Goal: Information Seeking & Learning: Learn about a topic

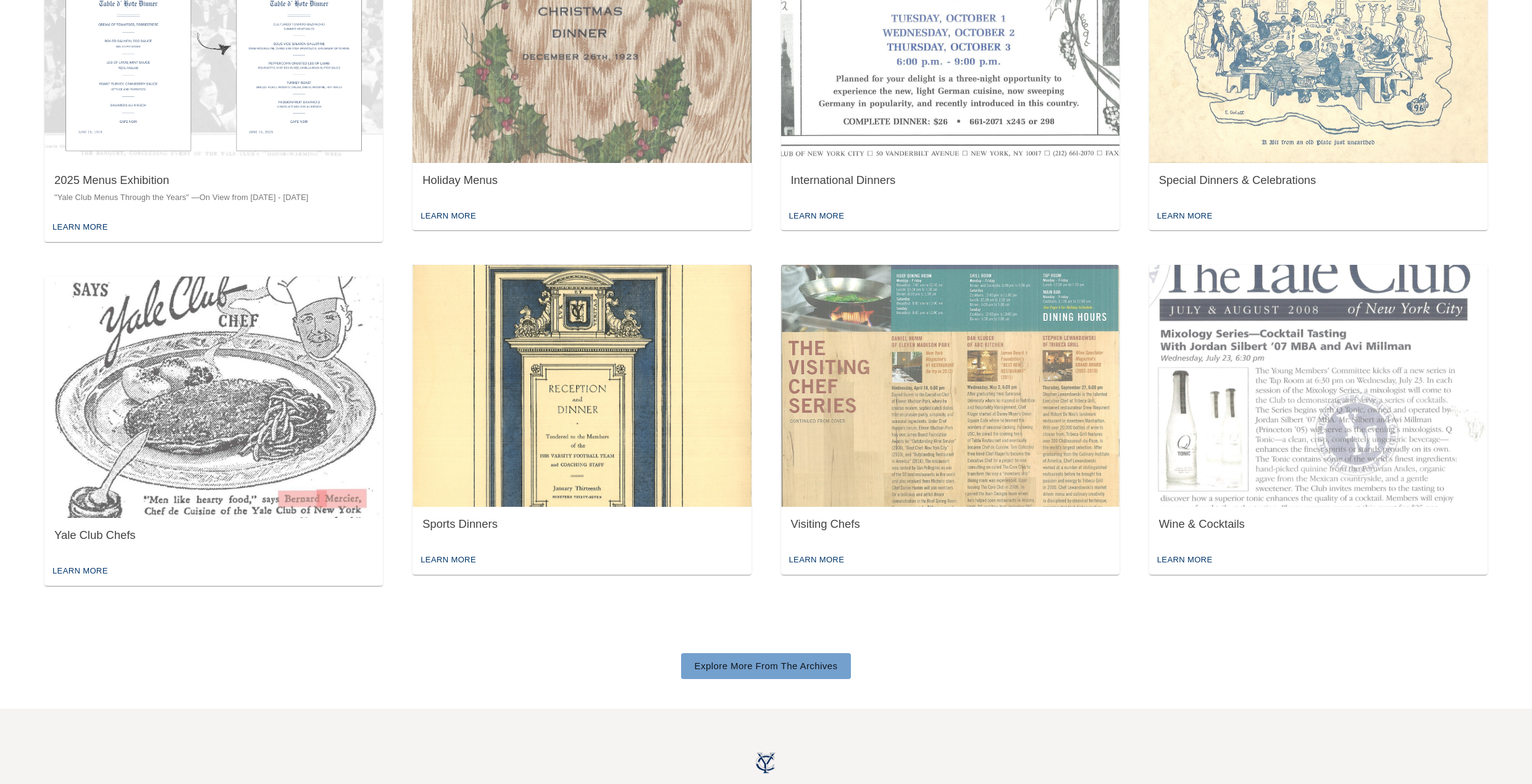
scroll to position [537, 0]
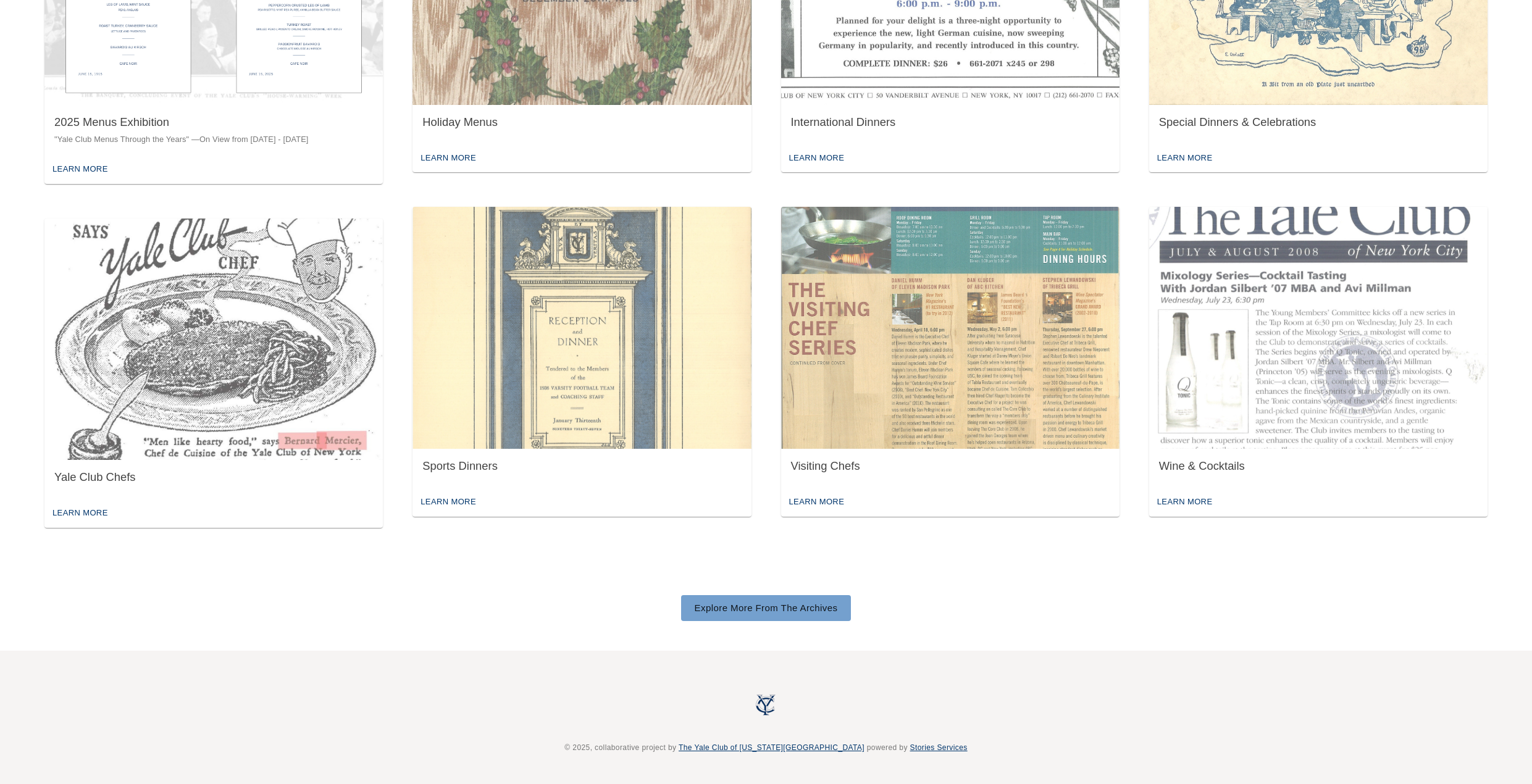
click at [786, 615] on link "Explore More From The Archives" at bounding box center [766, 608] width 171 height 26
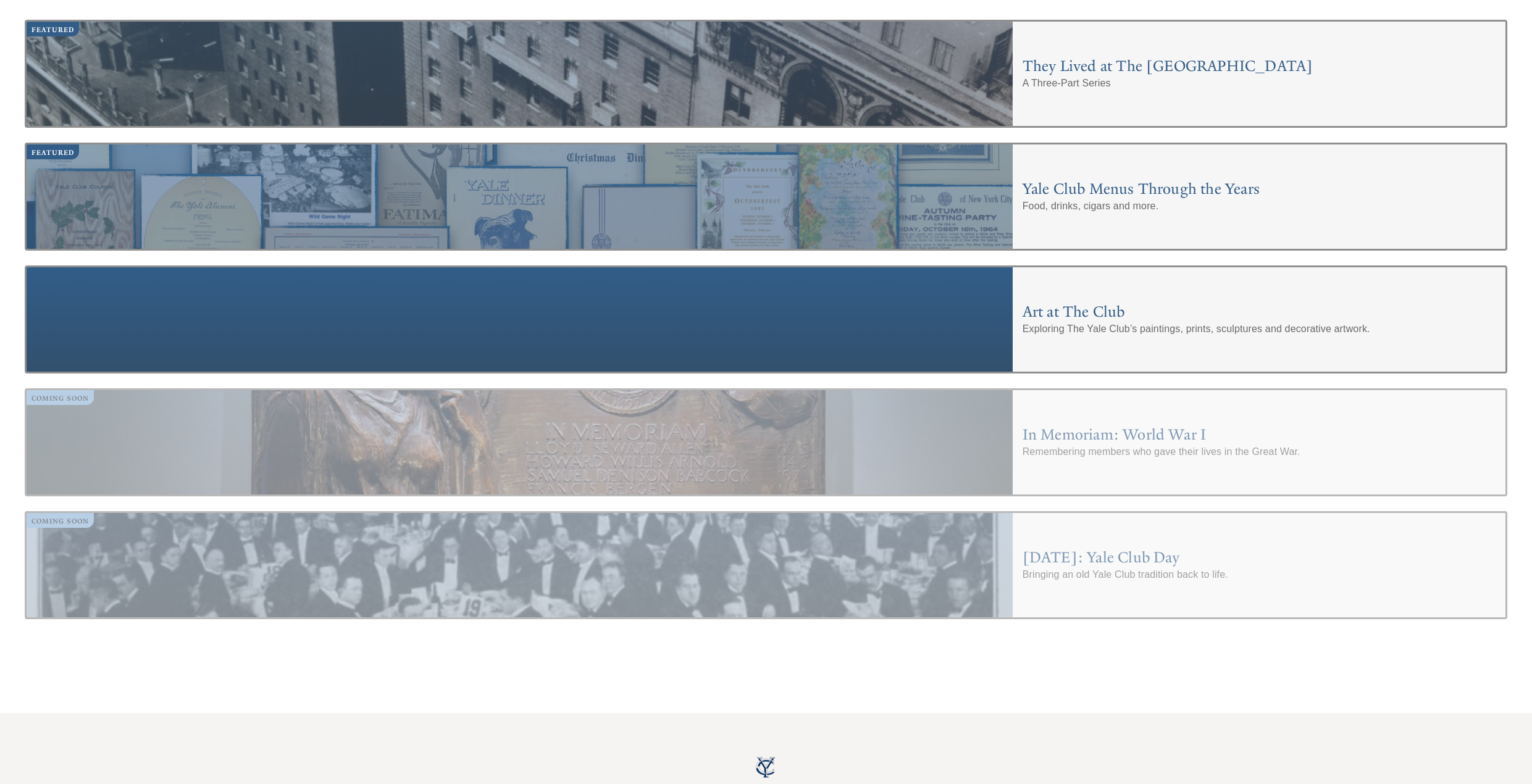
scroll to position [536, 0]
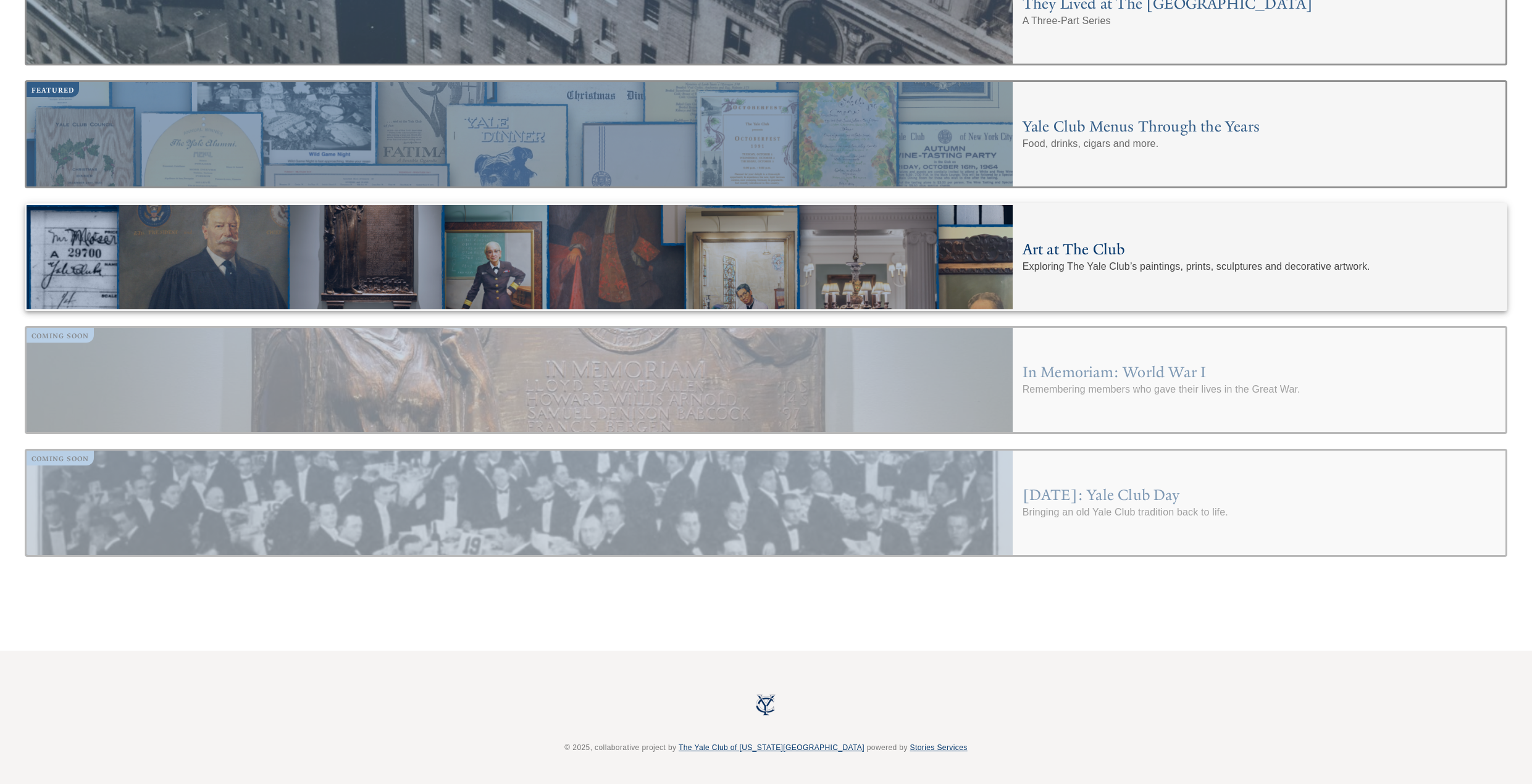
click at [1077, 244] on h4 "Art at The Club" at bounding box center [1260, 249] width 473 height 20
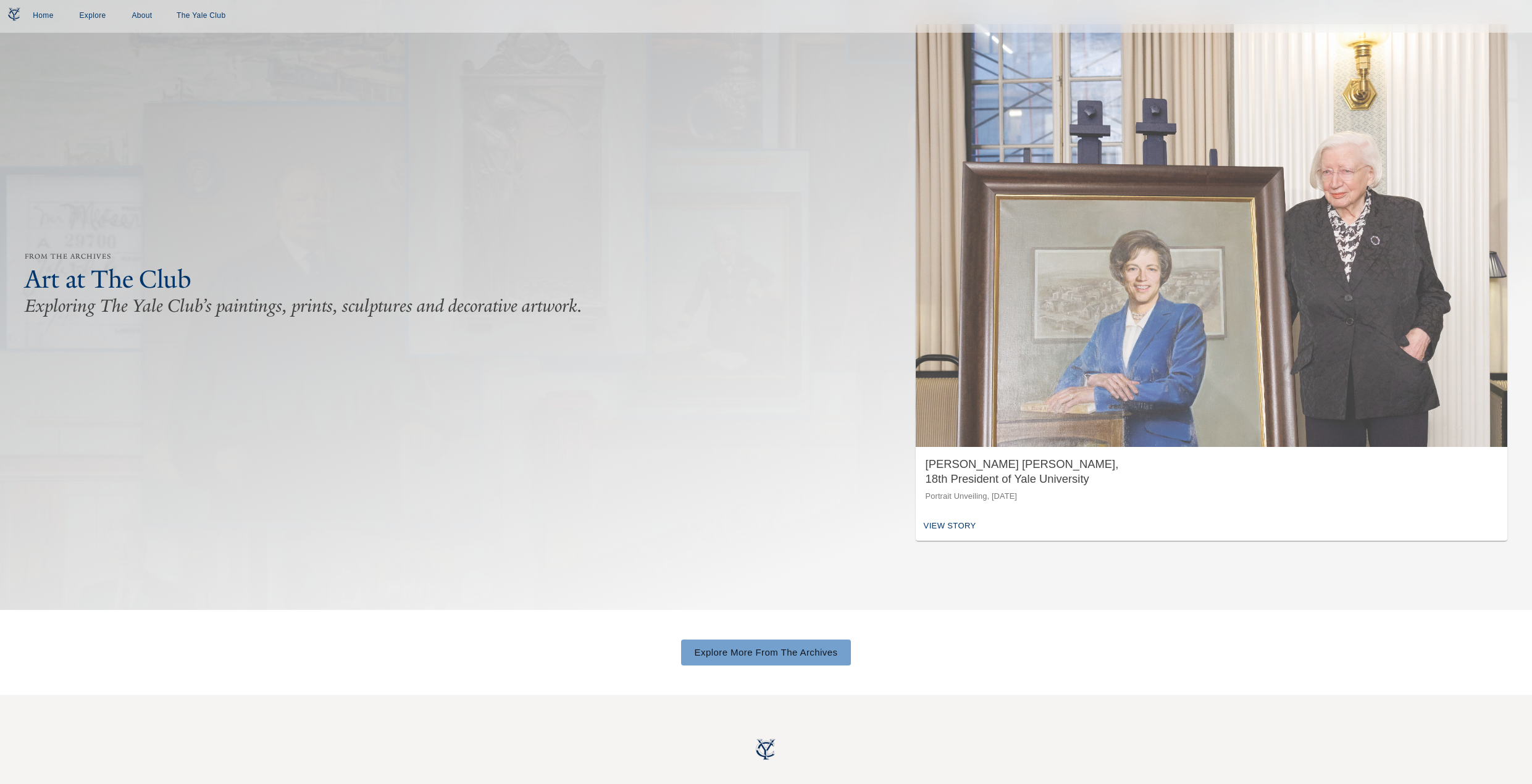
scroll to position [90, 0]
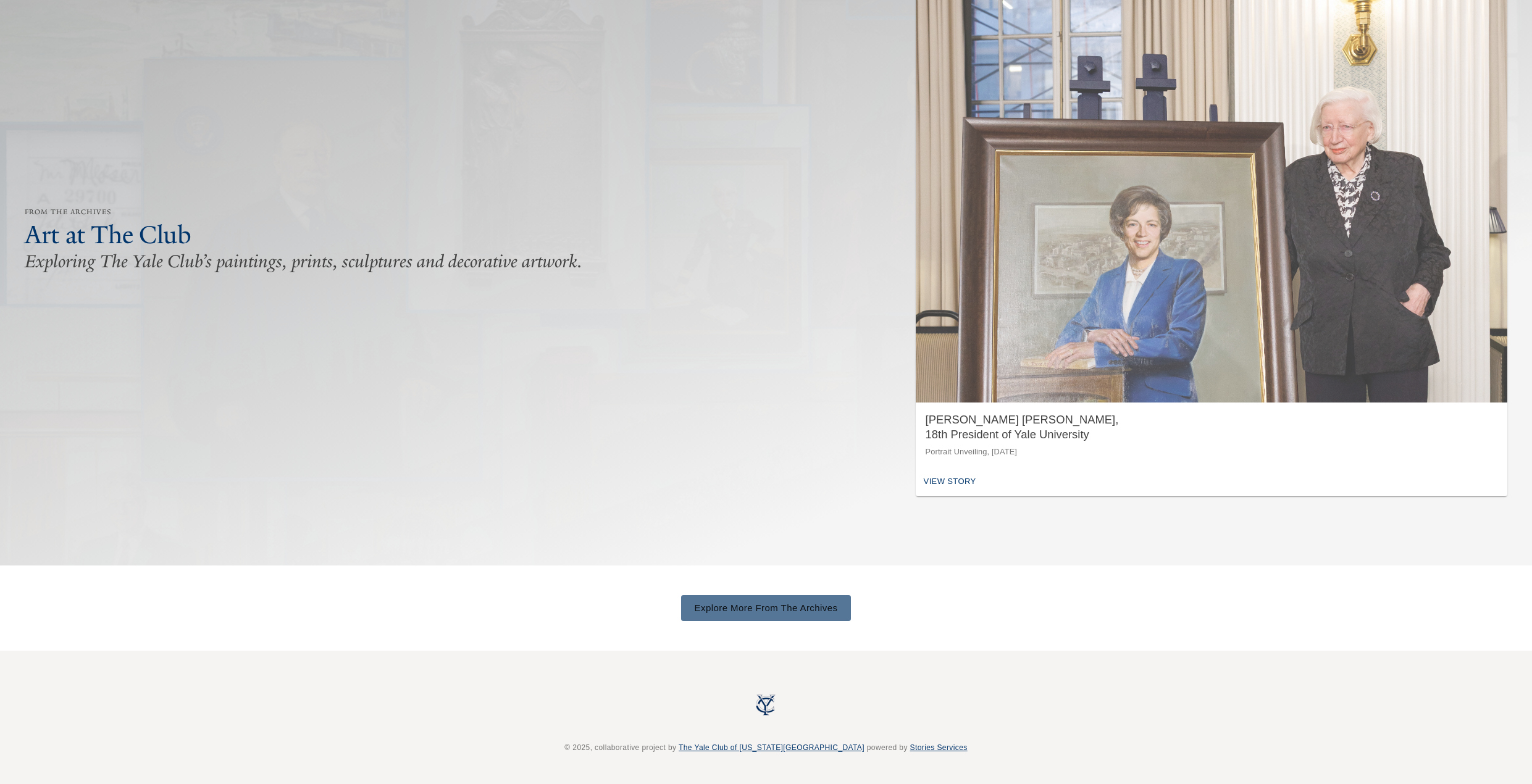
click at [819, 608] on link "Explore More From The Archives" at bounding box center [766, 608] width 171 height 26
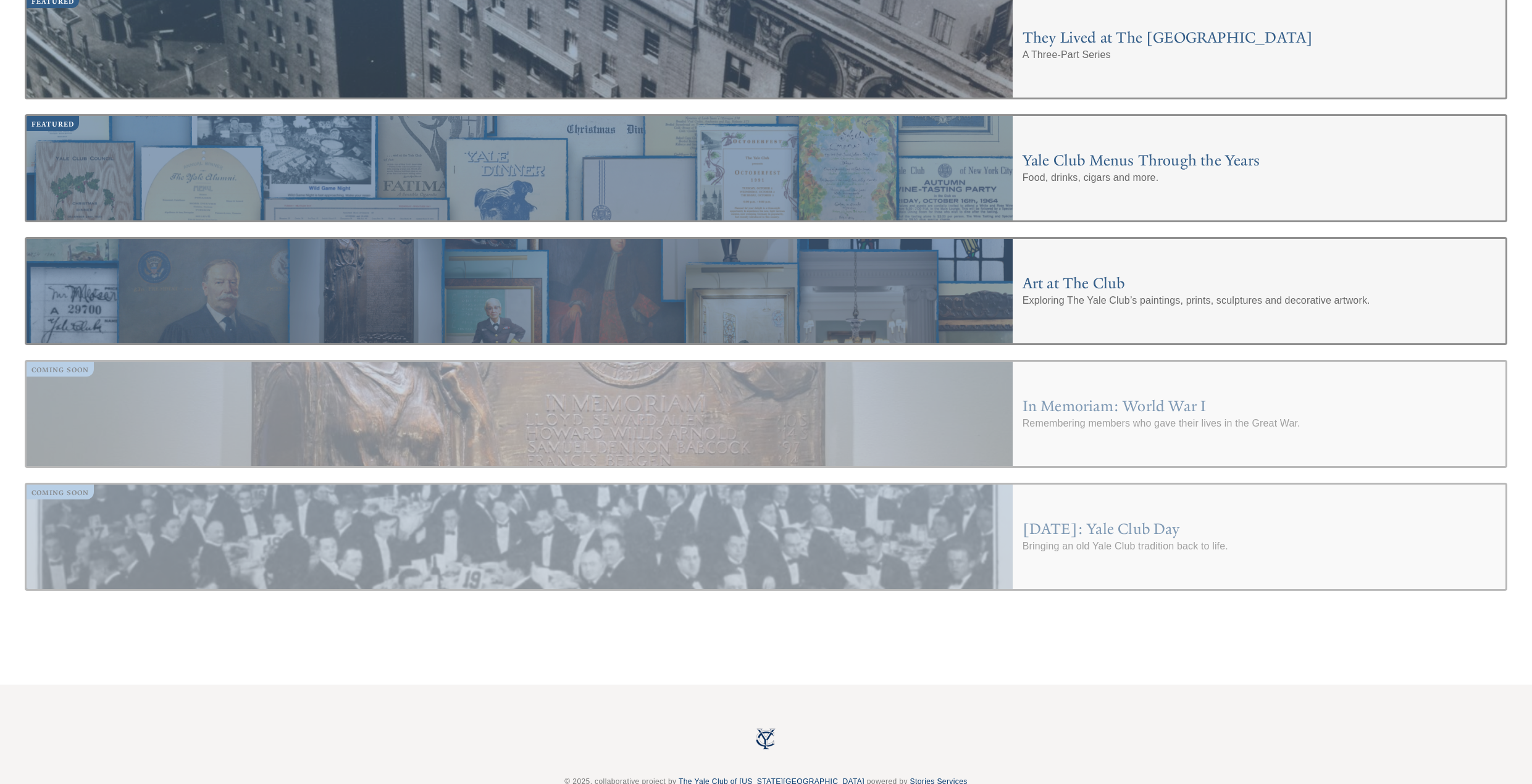
scroll to position [536, 0]
